Goal: Navigation & Orientation: Find specific page/section

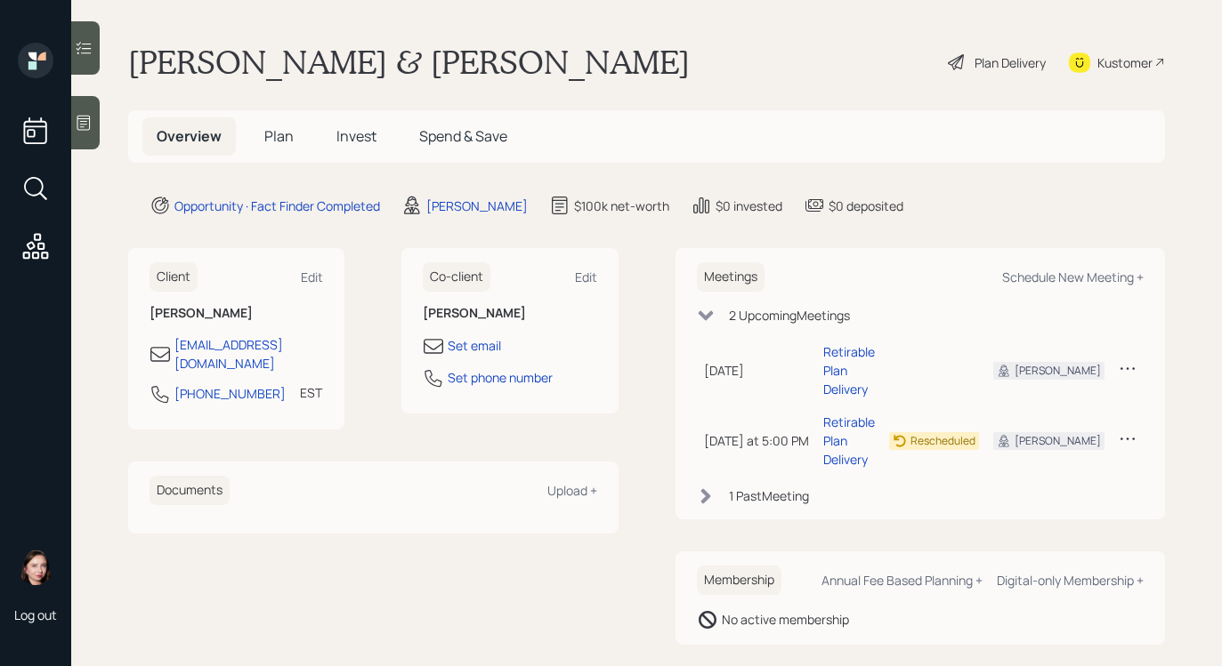
click at [86, 116] on icon at bounding box center [83, 123] width 13 height 15
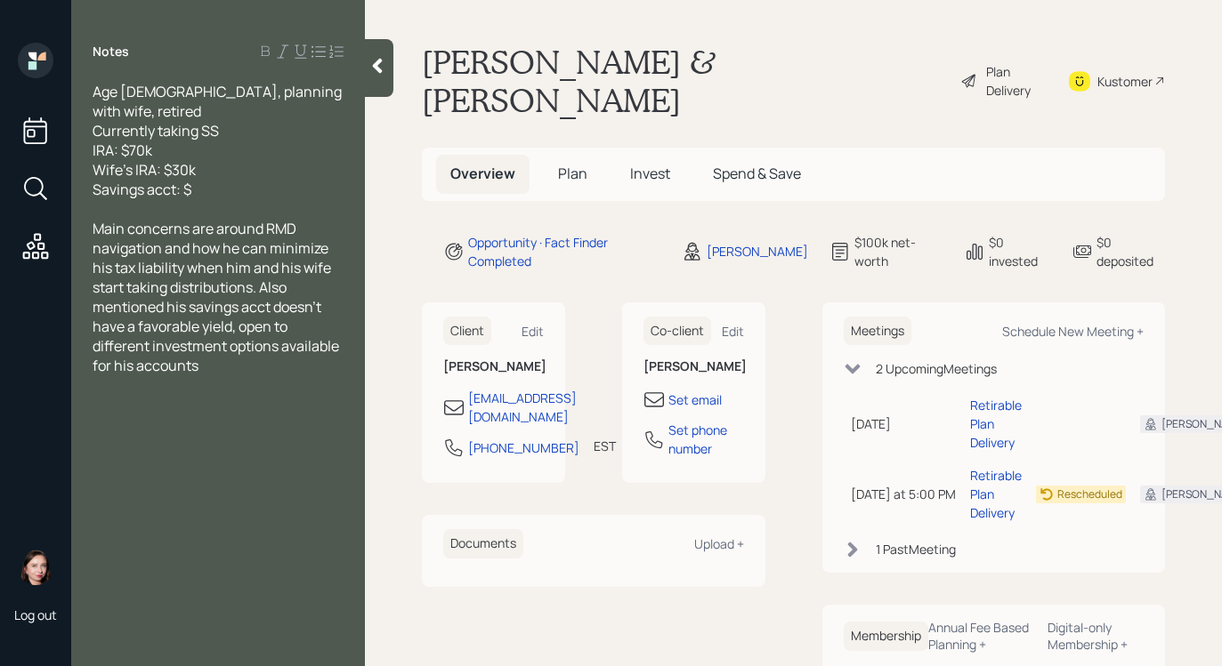
click at [380, 57] on icon at bounding box center [377, 66] width 18 height 18
